Goal: Navigation & Orientation: Understand site structure

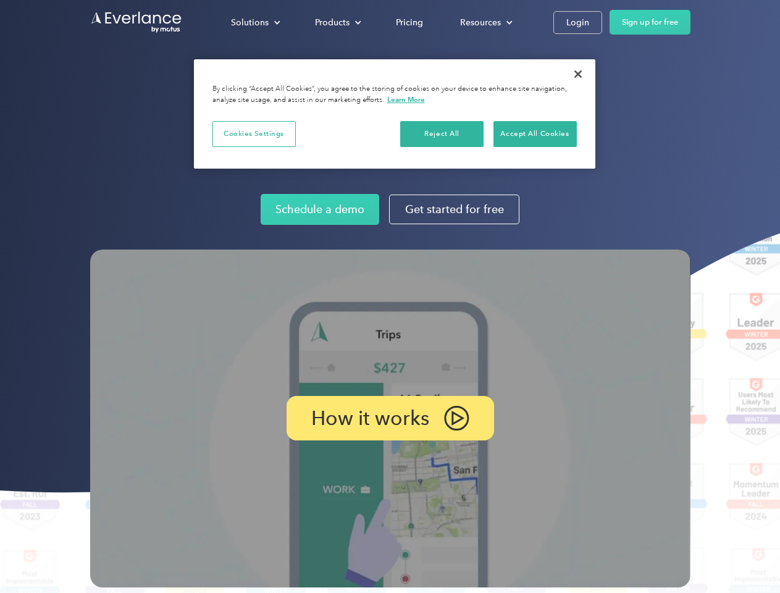
click at [390, 296] on img at bounding box center [390, 419] width 600 height 338
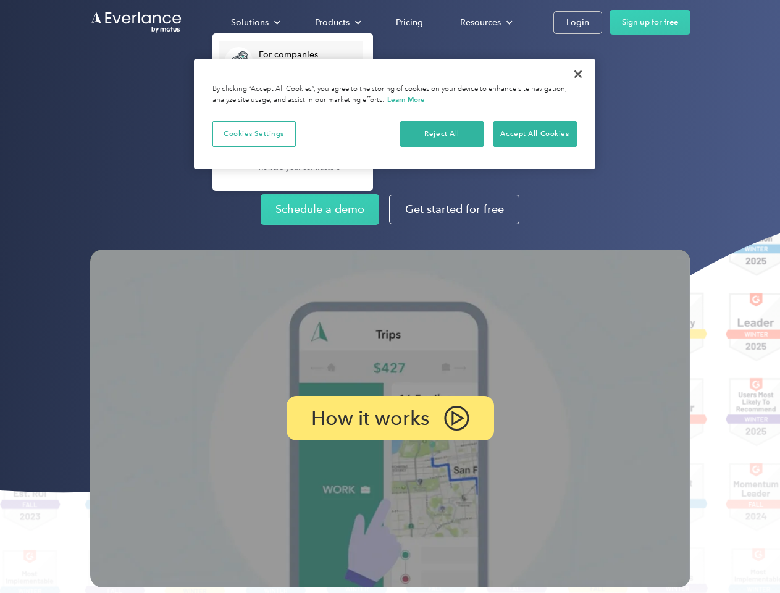
click at [255, 22] on div "Solutions" at bounding box center [250, 22] width 38 height 15
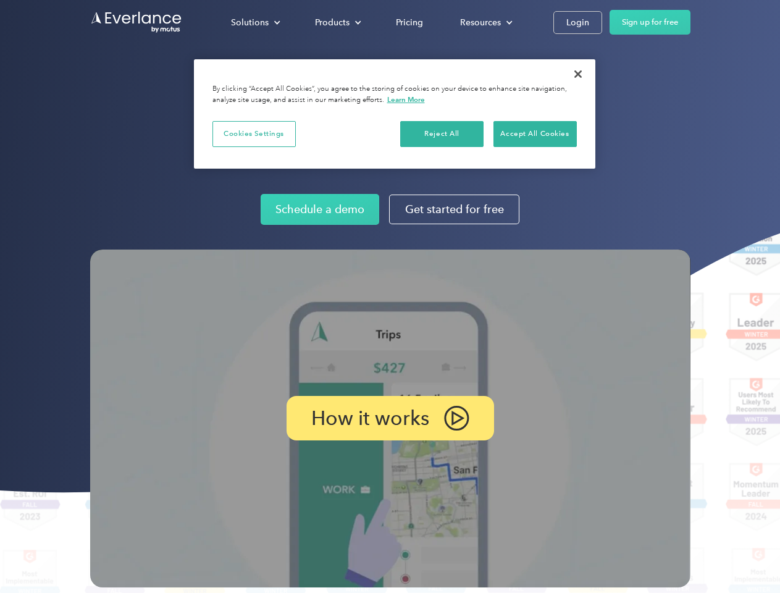
click at [337, 22] on div "Products" at bounding box center [332, 22] width 35 height 15
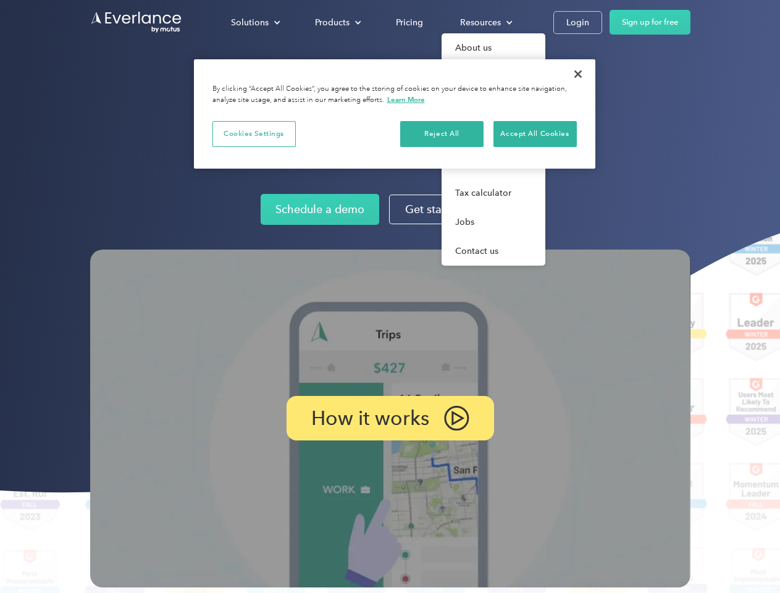
click at [485, 22] on div "Resources" at bounding box center [480, 22] width 41 height 15
click at [390, 418] on p "How it works" at bounding box center [370, 418] width 118 height 15
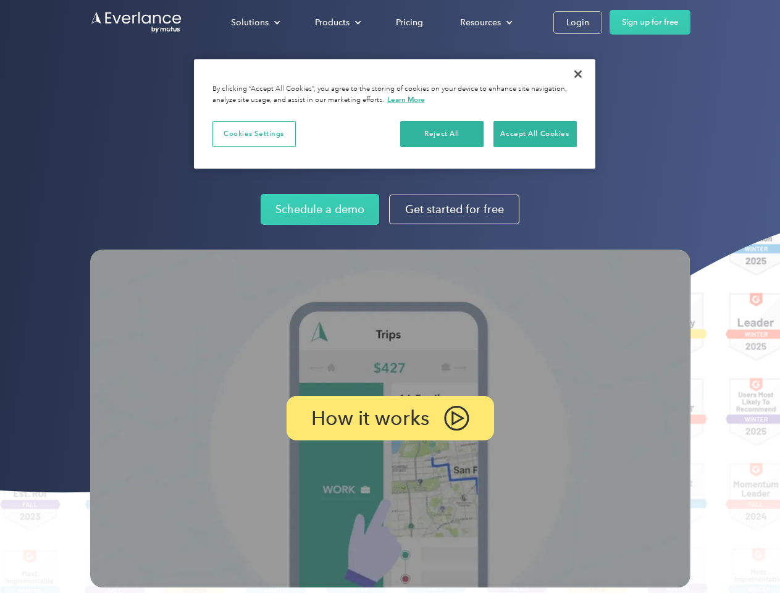
click at [254, 133] on button "Cookies Settings" at bounding box center [253, 134] width 83 height 26
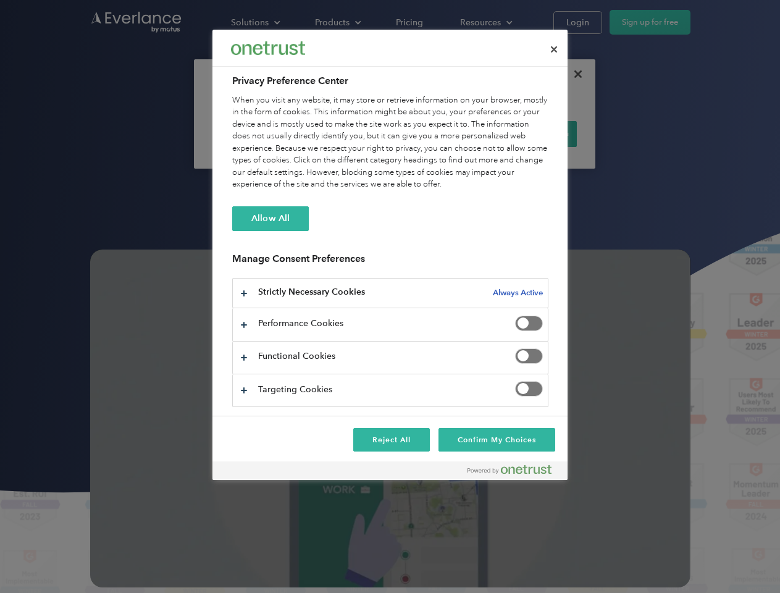
click at [442, 133] on div "When you visit any website, it may store or retrieve information on your browse…" at bounding box center [390, 142] width 316 height 96
click at [535, 133] on div "When you visit any website, it may store or retrieve information on your browse…" at bounding box center [390, 142] width 316 height 96
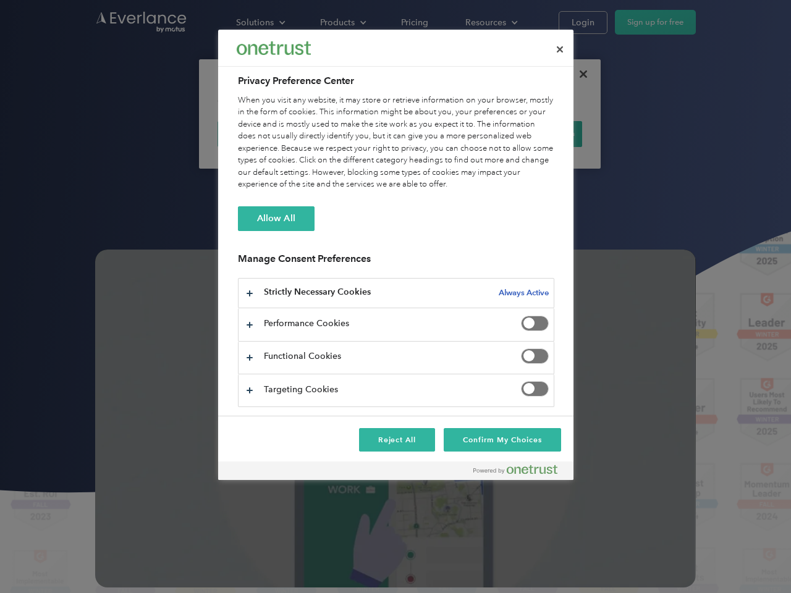
click at [578, 74] on div at bounding box center [395, 296] width 791 height 593
